Goal: Find contact information: Find contact information

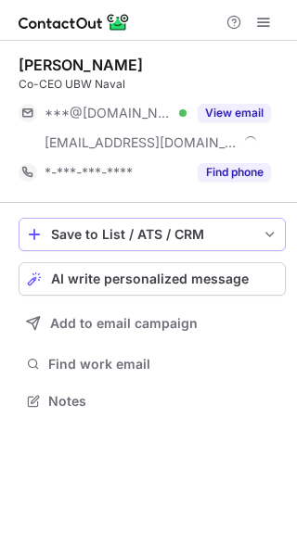
scroll to position [388, 297]
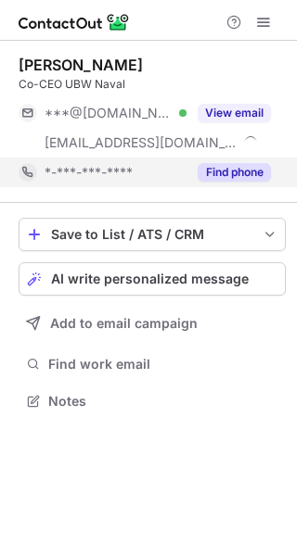
scroll to position [388, 297]
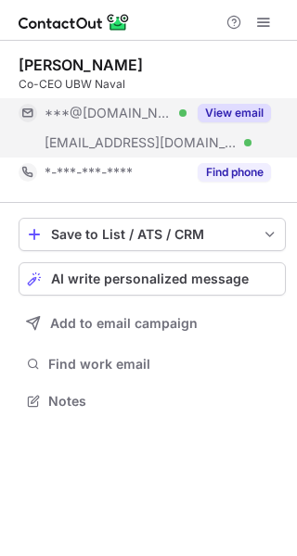
click at [239, 115] on button "View email" at bounding box center [234, 113] width 73 height 19
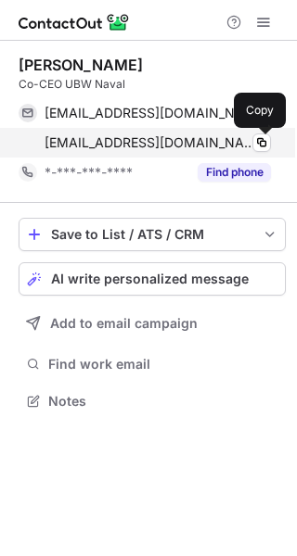
click at [252, 139] on button at bounding box center [261, 143] width 19 height 19
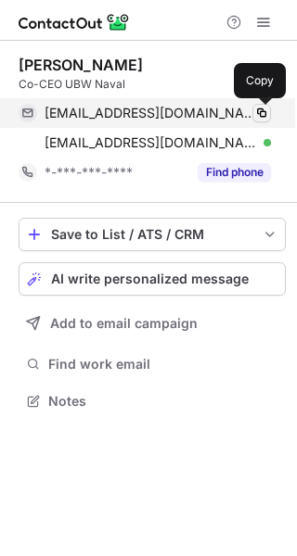
click at [262, 108] on span at bounding box center [261, 113] width 15 height 15
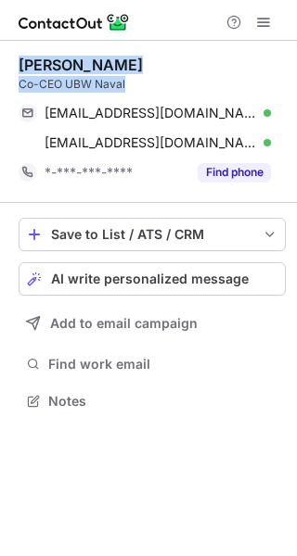
drag, startPoint x: 142, startPoint y: 81, endPoint x: 16, endPoint y: 71, distance: 126.5
click at [16, 71] on div "Coen Tolkamp Co-CEO UBW Naval coentolkamp@gmail.com Verified Copy c.tolkamp@ubo…" at bounding box center [148, 235] width 297 height 389
copy div "Coen Tolkamp Co-CEO UBW Naval"
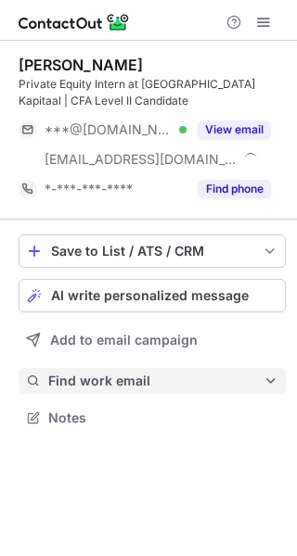
scroll to position [404, 297]
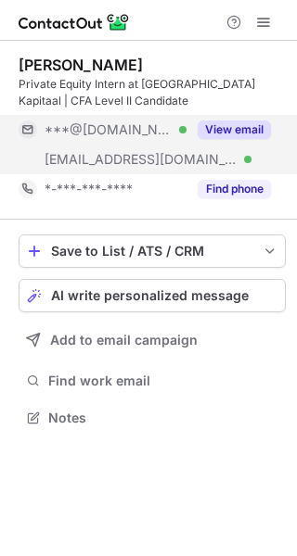
click at [238, 134] on button "View email" at bounding box center [234, 130] width 73 height 19
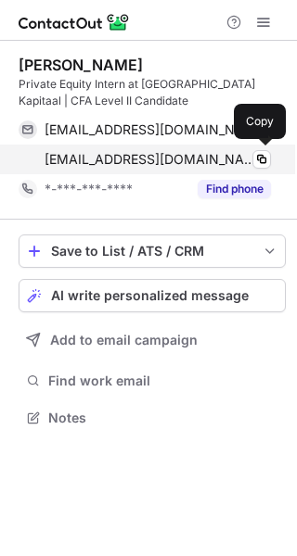
click at [249, 167] on div "talha.celik@karmijnkapitaal.nl Verified" at bounding box center [158, 159] width 226 height 17
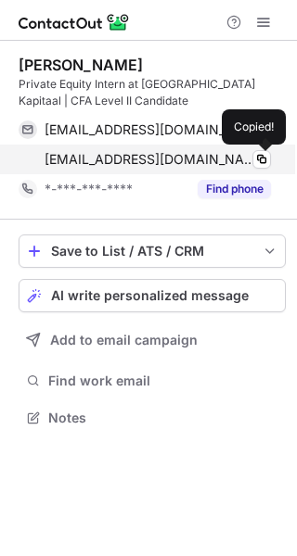
click at [249, 167] on div "talha.celik@karmijnkapitaal.nl Verified" at bounding box center [158, 159] width 226 height 17
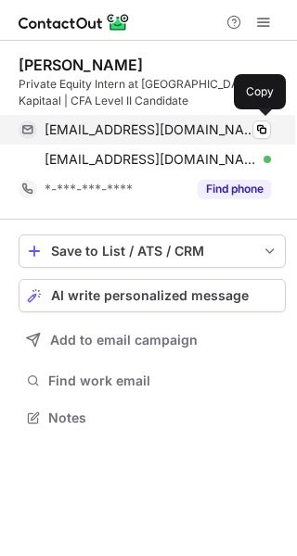
click at [238, 128] on div "talhacelik03@gmail.com Verified" at bounding box center [158, 129] width 226 height 17
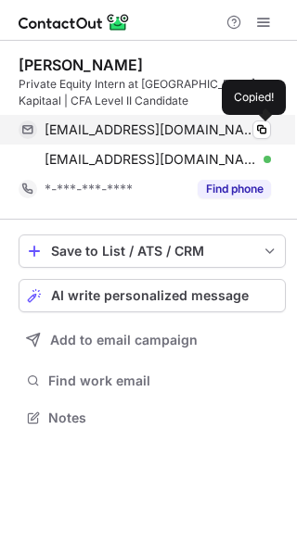
click at [238, 128] on div "talhacelik03@gmail.com Verified" at bounding box center [158, 129] width 226 height 17
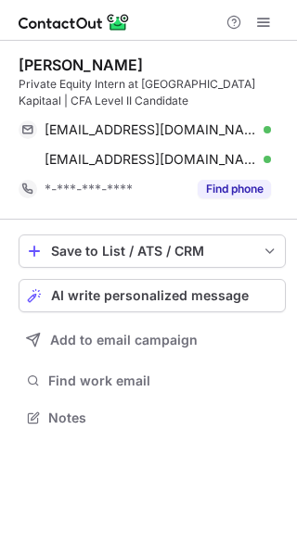
click at [219, 75] on div "Talha Çelik Private Equity Intern at Karmijn Kapitaal | CFA Level II Candidate" at bounding box center [152, 83] width 267 height 54
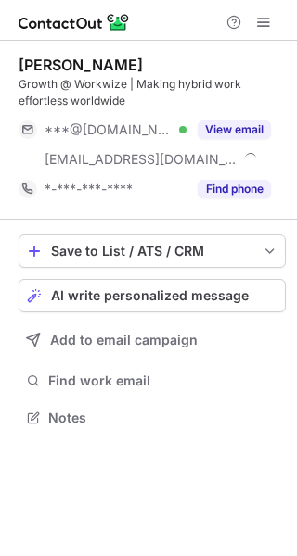
scroll to position [404, 297]
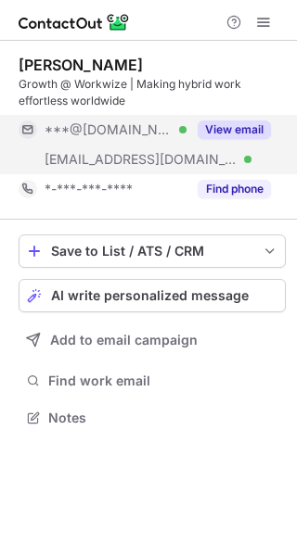
click at [228, 133] on button "View email" at bounding box center [234, 130] width 73 height 19
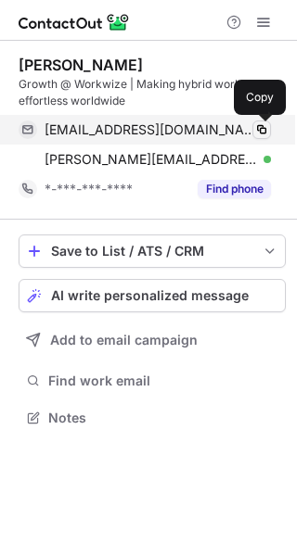
click at [257, 129] on span at bounding box center [261, 129] width 15 height 15
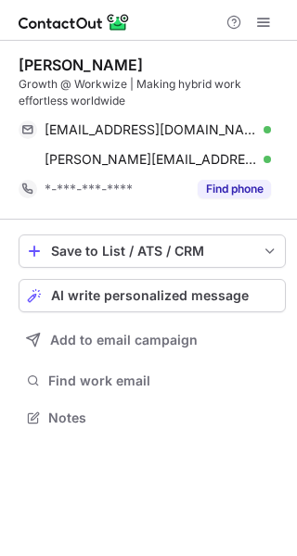
click at [186, 65] on div "[PERSON_NAME]" at bounding box center [152, 65] width 267 height 19
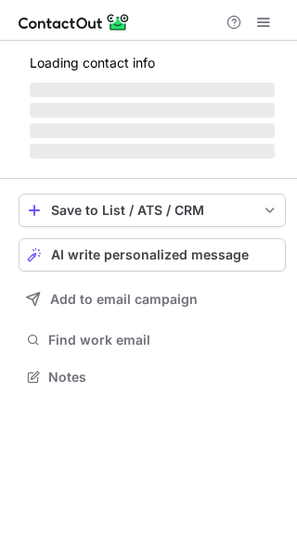
scroll to position [375, 297]
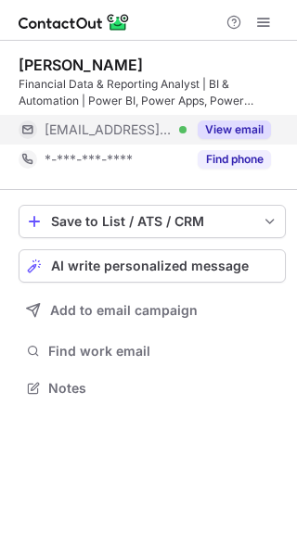
click at [213, 136] on button "View email" at bounding box center [234, 130] width 73 height 19
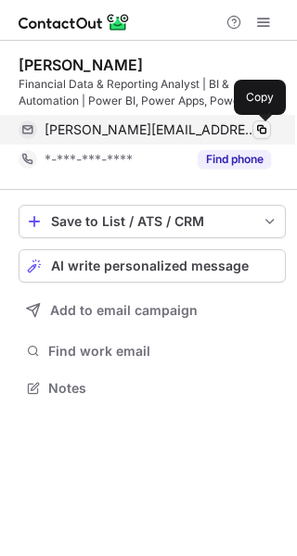
click at [257, 133] on span at bounding box center [261, 129] width 15 height 15
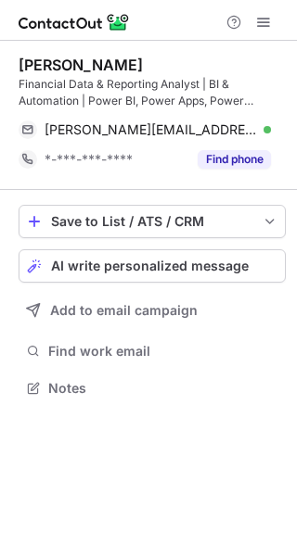
click at [170, 45] on div "Robert Hernandez Perez Financial Data & Reporting Analyst | BI & Automation | P…" at bounding box center [152, 115] width 267 height 149
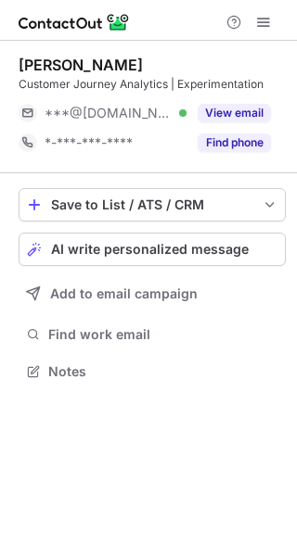
scroll to position [9, 9]
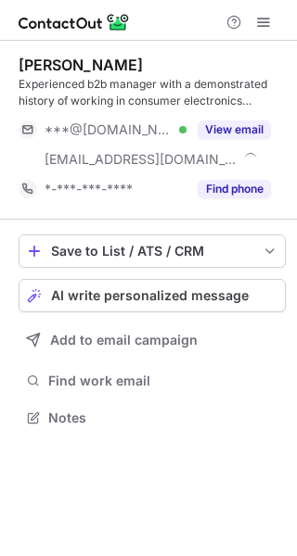
scroll to position [404, 297]
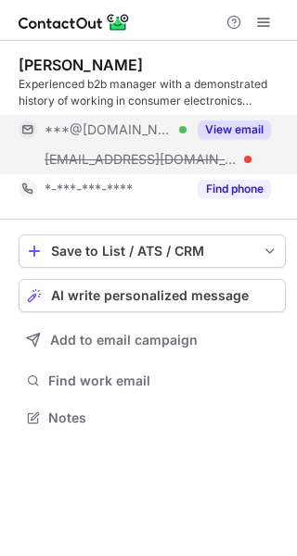
click at [222, 133] on button "View email" at bounding box center [234, 130] width 73 height 19
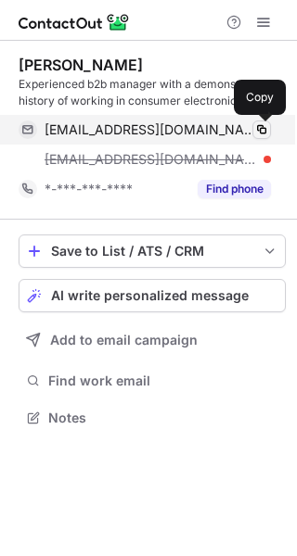
click at [262, 133] on span at bounding box center [261, 129] width 15 height 15
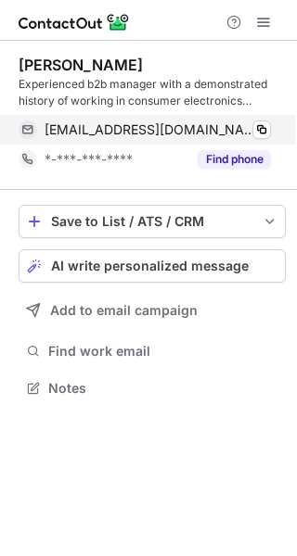
scroll to position [375, 297]
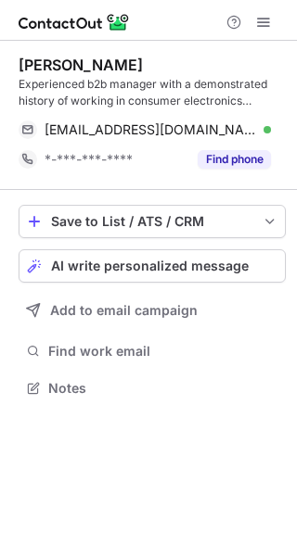
click at [160, 83] on div "Experienced b2b manager with a demonstrated history of working in consumer elec…" at bounding box center [152, 92] width 267 height 33
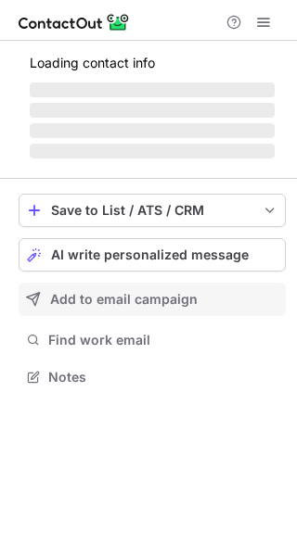
scroll to position [375, 297]
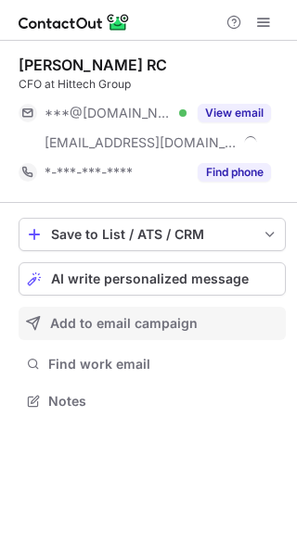
scroll to position [388, 297]
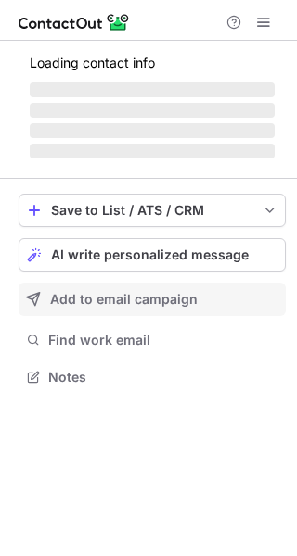
scroll to position [388, 297]
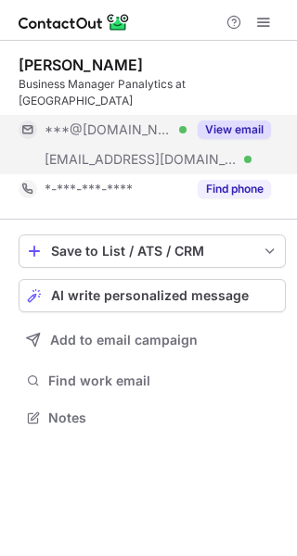
click at [213, 121] on button "View email" at bounding box center [234, 130] width 73 height 19
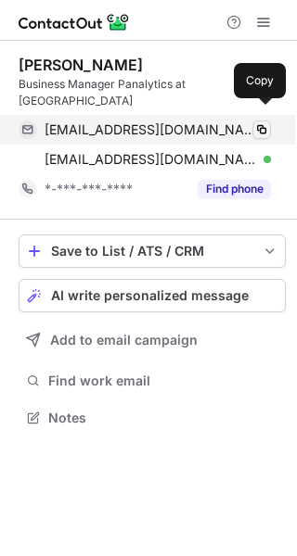
click at [259, 122] on span at bounding box center [261, 129] width 15 height 15
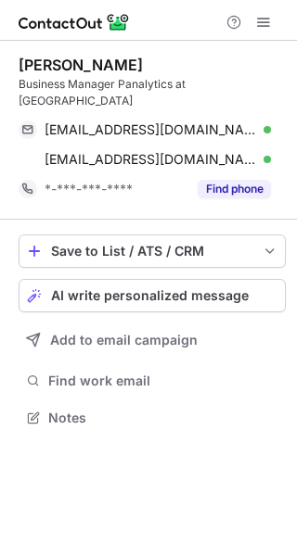
click at [175, 45] on div "Rozemarijn Nieuwenhuizen Business Manager Panalytics at Pancompany roos_nieuwen…" at bounding box center [152, 130] width 267 height 179
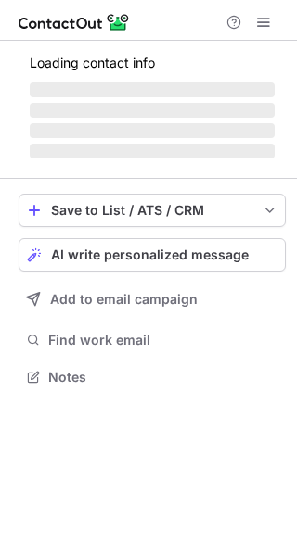
scroll to position [388, 297]
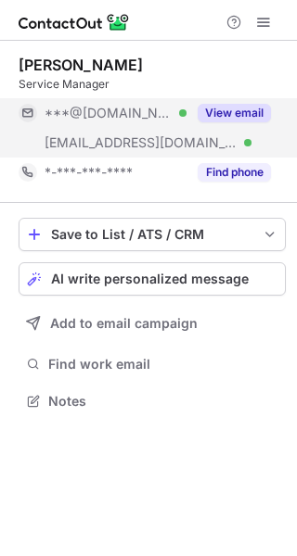
click at [223, 119] on button "View email" at bounding box center [234, 113] width 73 height 19
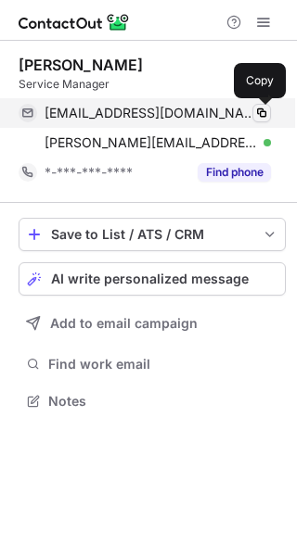
click at [257, 112] on span at bounding box center [261, 113] width 15 height 15
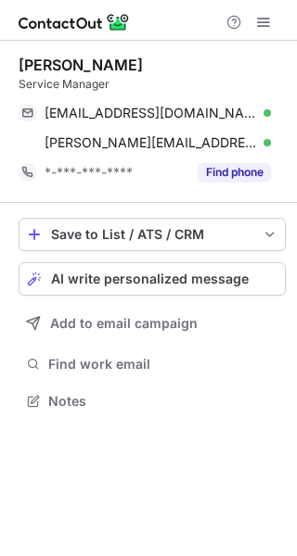
drag, startPoint x: 257, startPoint y: 112, endPoint x: 504, endPoint y: -27, distance: 284.0
click at [296, 0] on html "Niels van Marle Service Manager vanmarle@live.com Verified Copied! niels.vanmar…" at bounding box center [148, 278] width 297 height 556
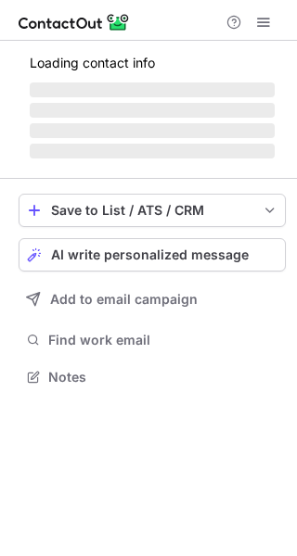
scroll to position [365, 297]
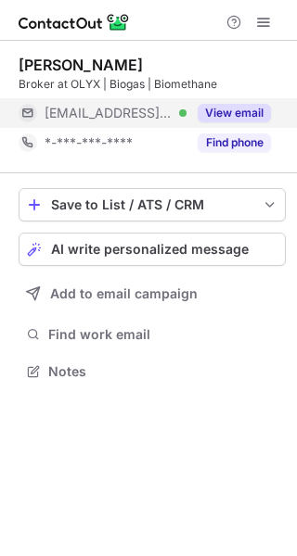
click at [219, 118] on button "View email" at bounding box center [234, 113] width 73 height 19
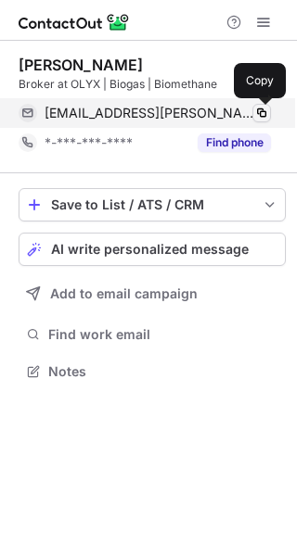
click at [261, 112] on span at bounding box center [261, 113] width 15 height 15
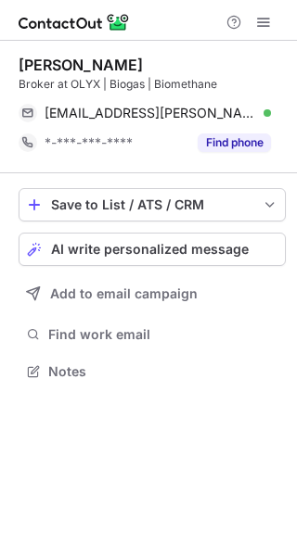
click at [218, 66] on div "Artem Stadnik" at bounding box center [152, 65] width 267 height 19
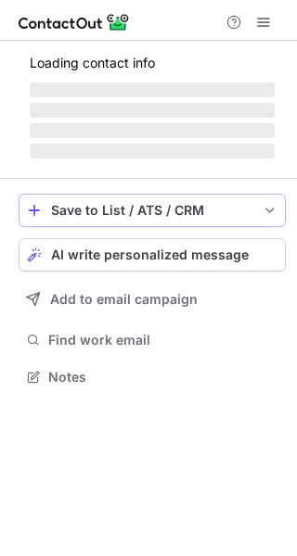
scroll to position [388, 297]
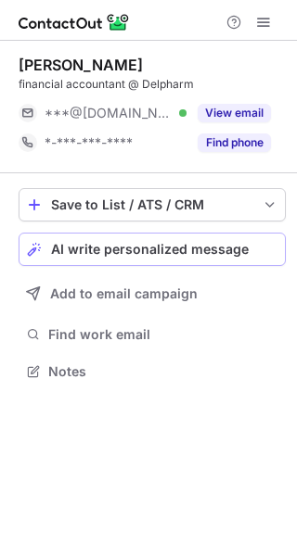
scroll to position [9, 9]
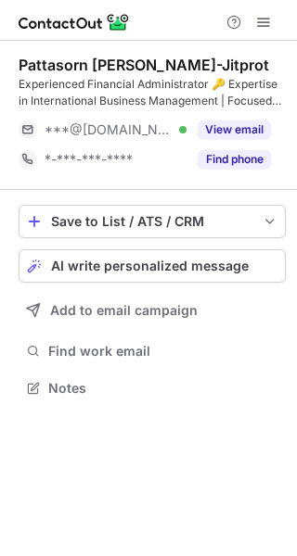
scroll to position [375, 297]
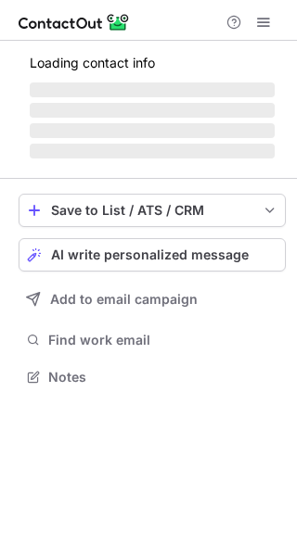
scroll to position [404, 297]
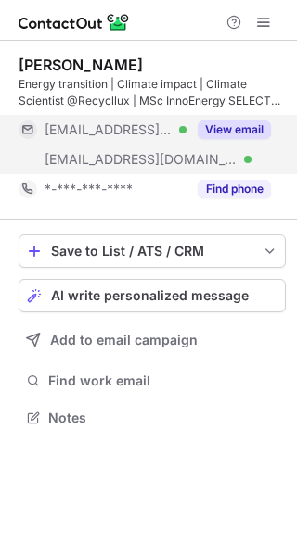
click at [226, 136] on button "View email" at bounding box center [234, 130] width 73 height 19
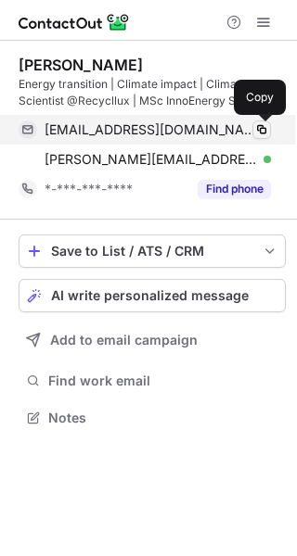
click at [259, 129] on span at bounding box center [261, 129] width 15 height 15
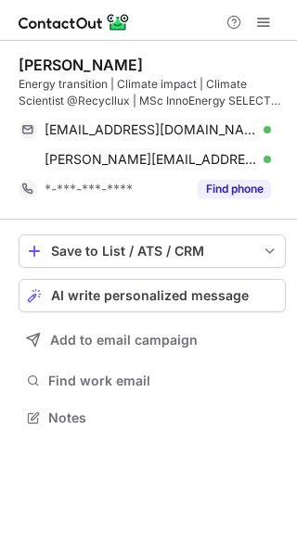
click at [111, 58] on div "[PERSON_NAME]" at bounding box center [152, 65] width 267 height 19
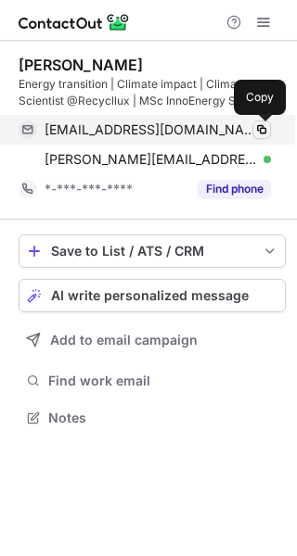
click at [262, 127] on span at bounding box center [261, 129] width 15 height 15
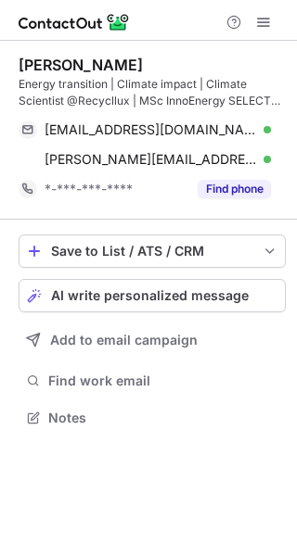
click at [116, 66] on div "[PERSON_NAME]" at bounding box center [152, 65] width 267 height 19
